Goal: Information Seeking & Learning: Learn about a topic

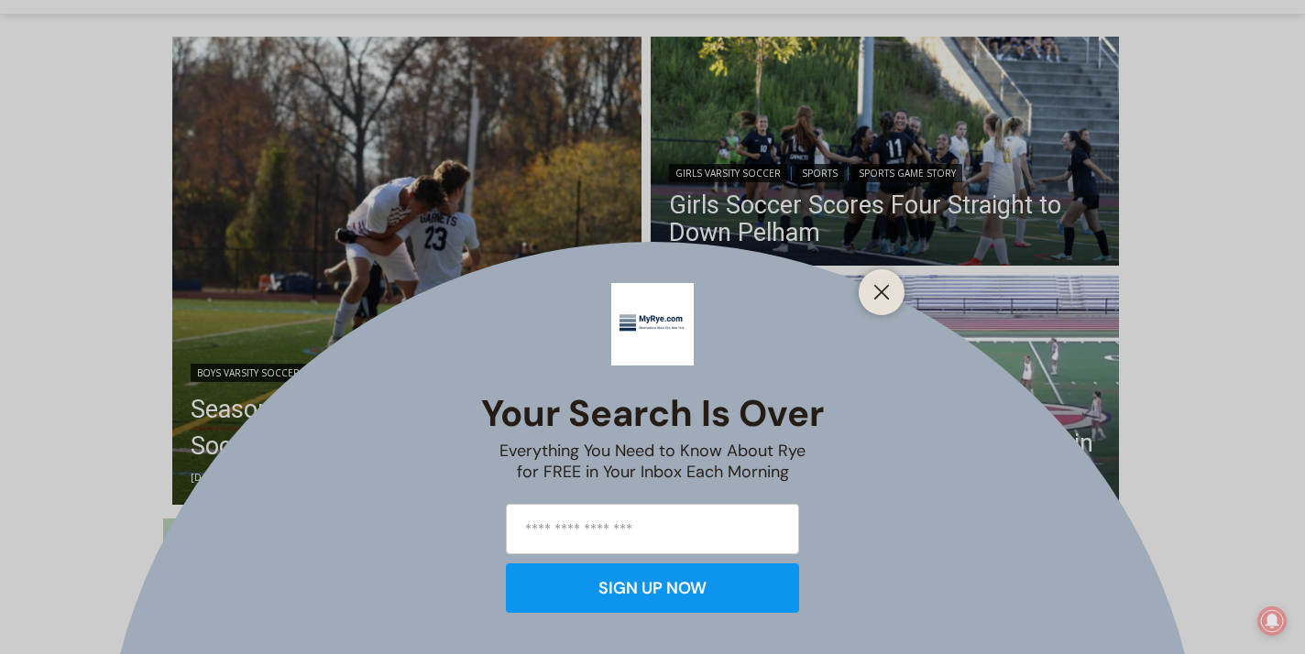
scroll to position [479, 0]
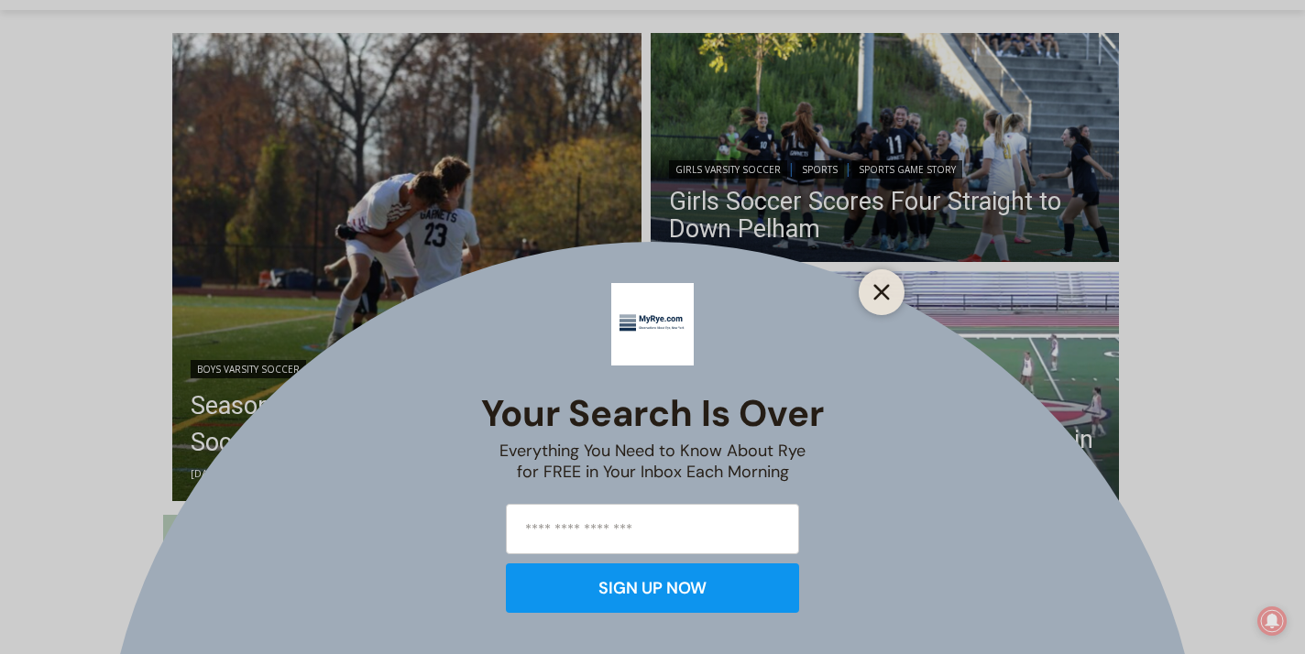
click at [881, 295] on icon "Close" at bounding box center [881, 292] width 16 height 16
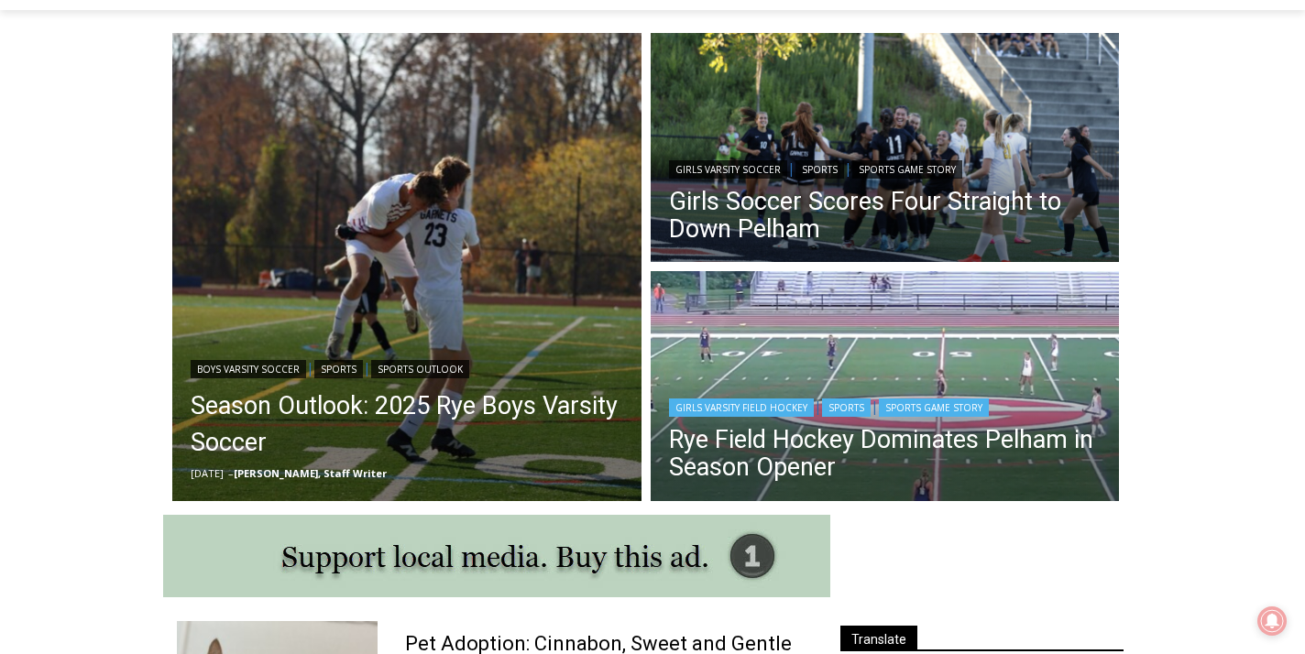
click at [881, 295] on img "Read More Rye Field Hockey Dominates Pelham in Season Opener" at bounding box center [885, 388] width 469 height 235
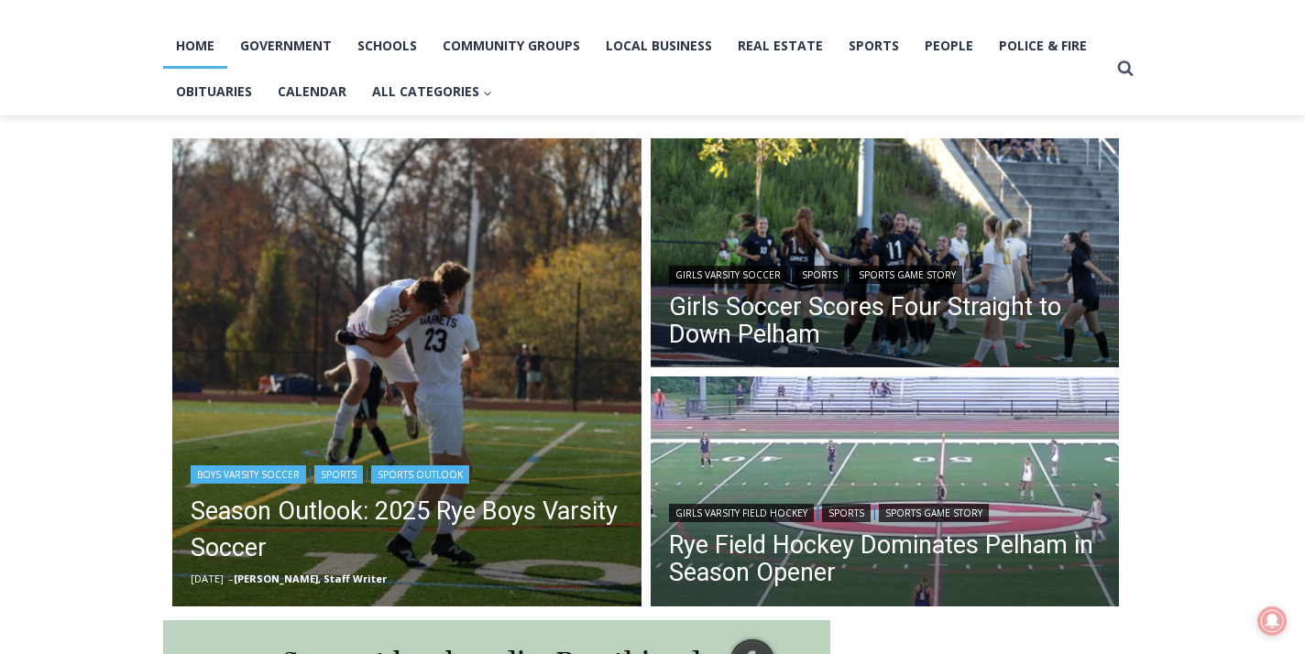
scroll to position [371, 0]
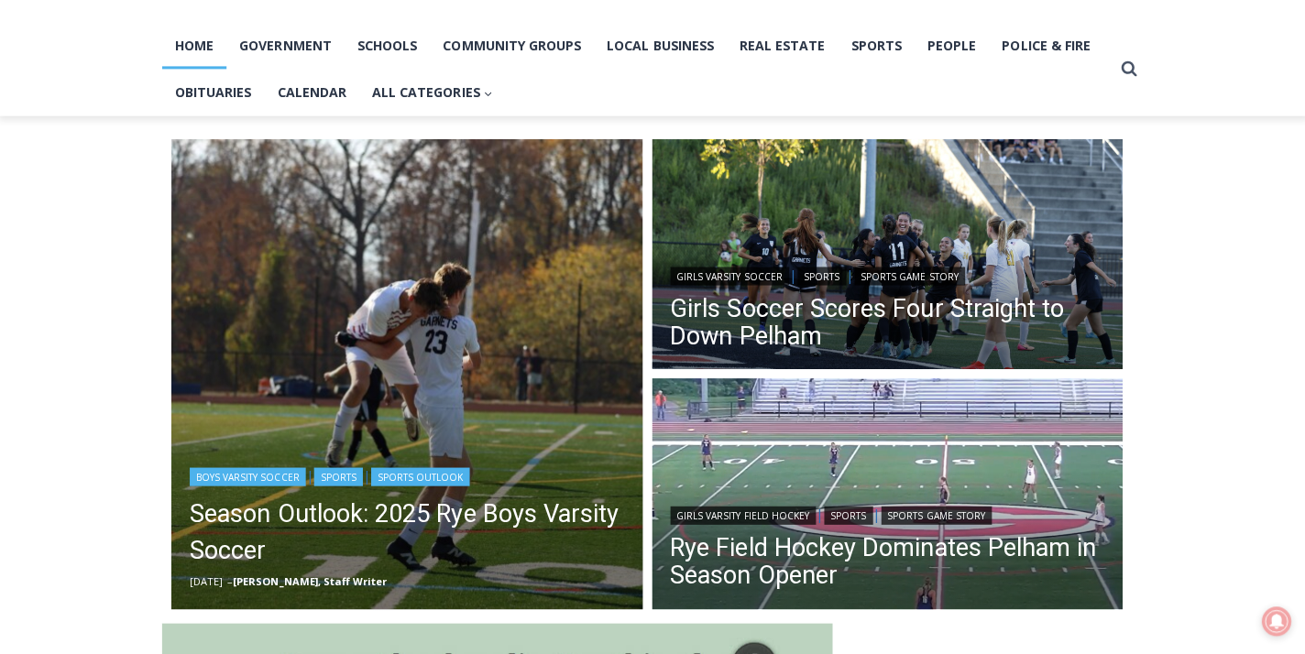
click at [324, 156] on img "Read More Season Outlook: 2025 Rye Boys Varsity Soccer" at bounding box center [406, 375] width 469 height 469
